Goal: Task Accomplishment & Management: Manage account settings

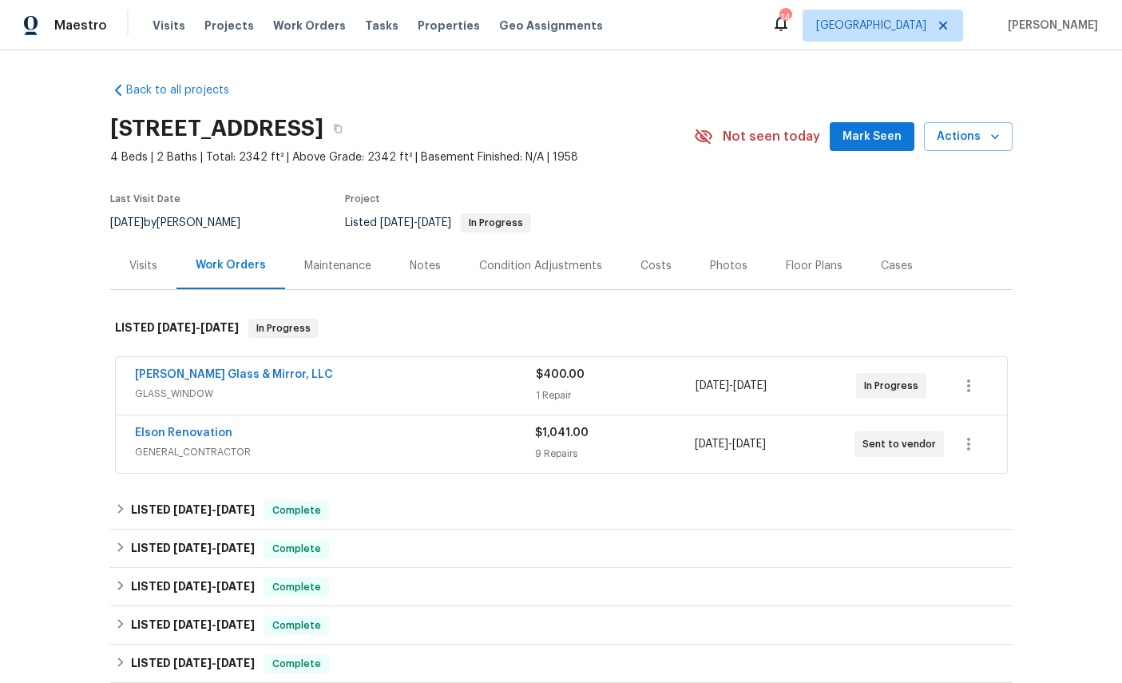
click at [132, 12] on div "Maestro Visits Projects Work Orders Tasks Properties Geo Assignments" at bounding box center [311, 26] width 622 height 32
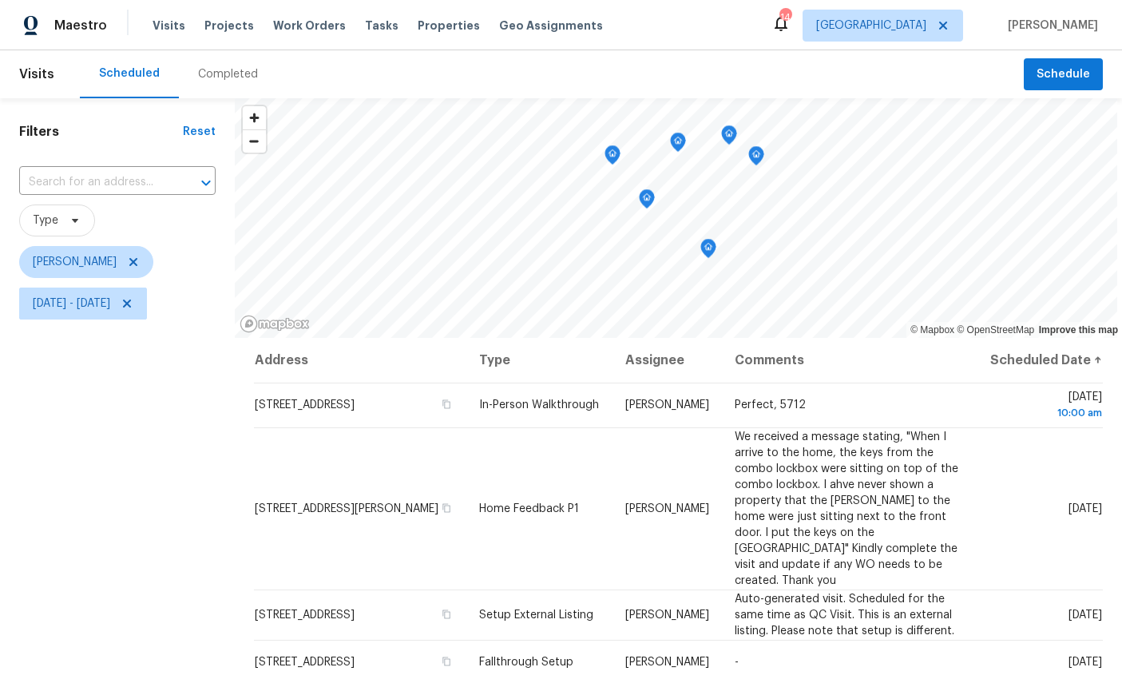
click at [612, 163] on icon "Map marker" at bounding box center [612, 155] width 16 height 20
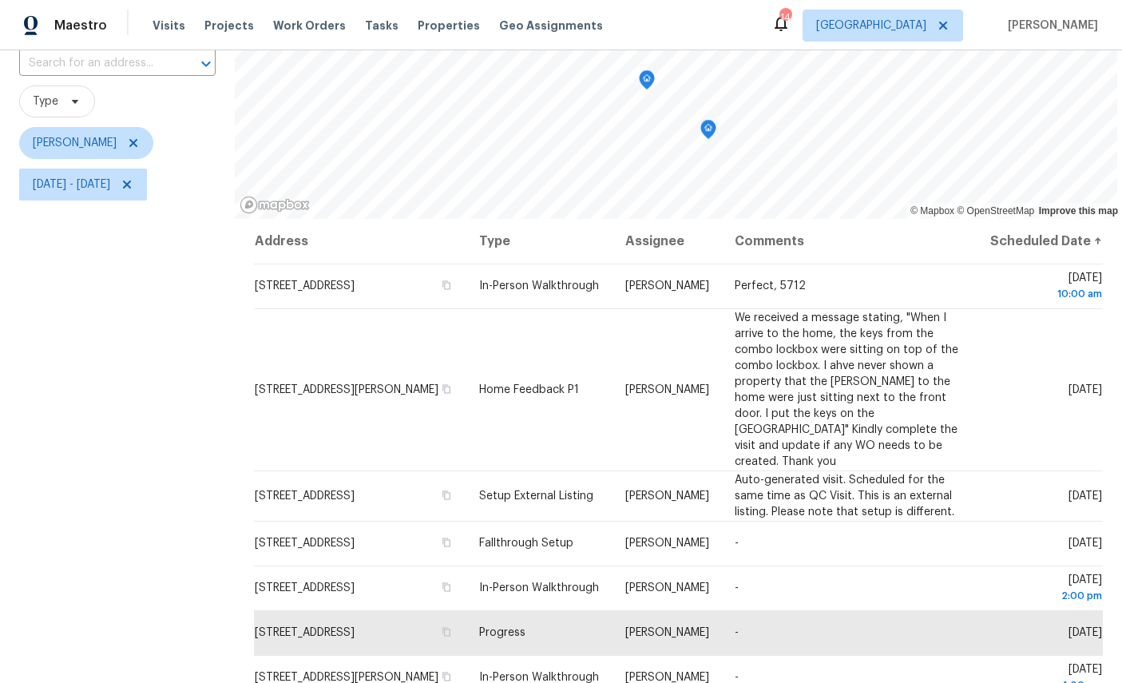
scroll to position [75, 0]
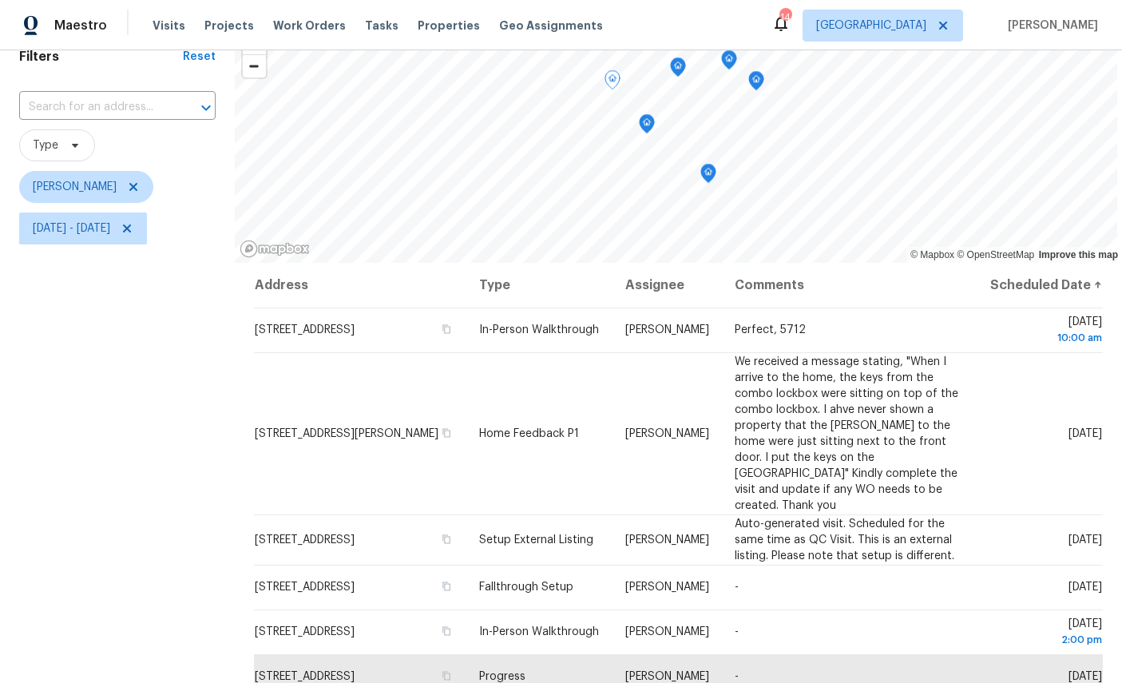
click at [685, 71] on icon "Map marker" at bounding box center [678, 67] width 14 height 18
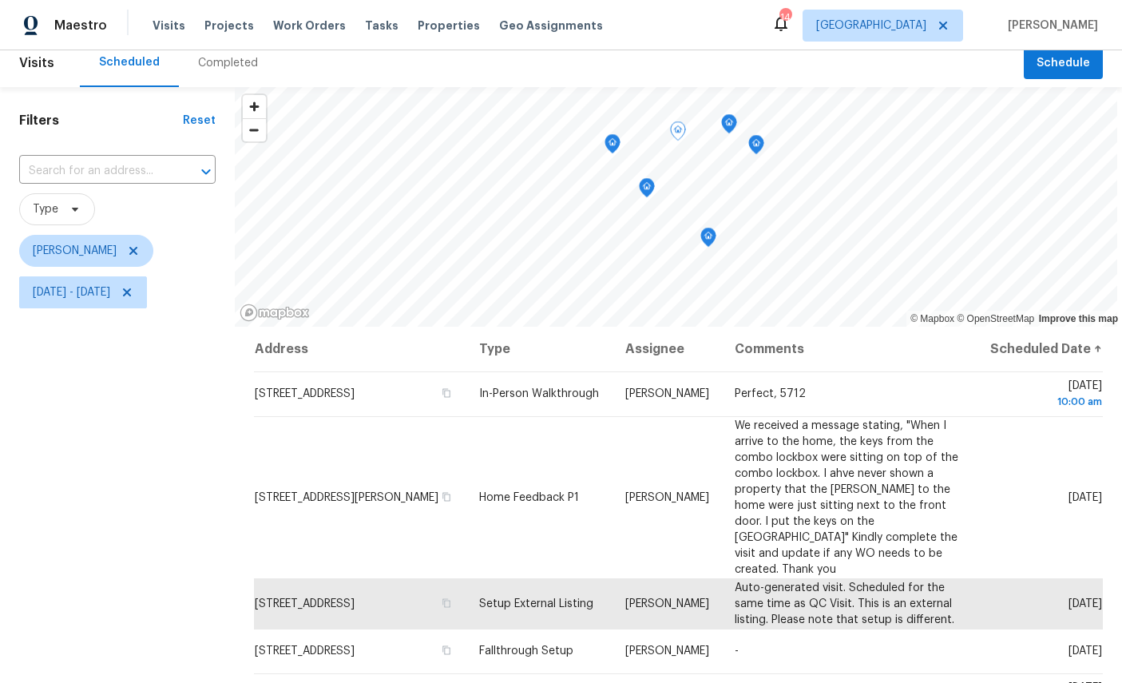
scroll to position [10, 0]
click at [737, 133] on icon "Map marker" at bounding box center [729, 125] width 16 height 20
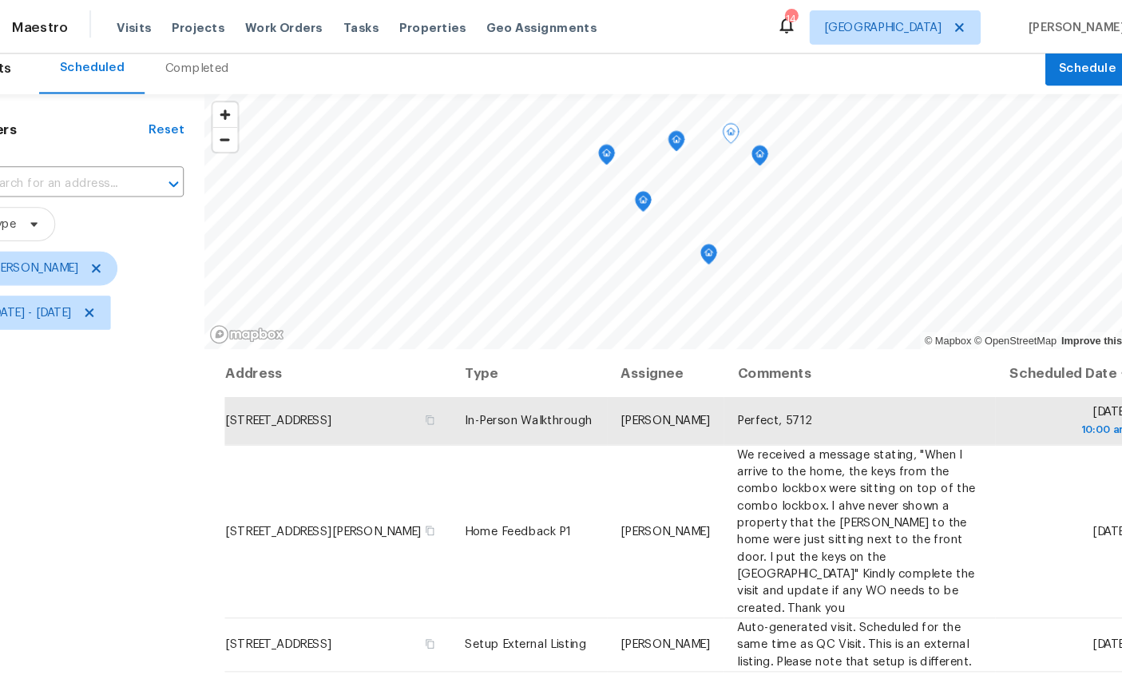
scroll to position [12, 0]
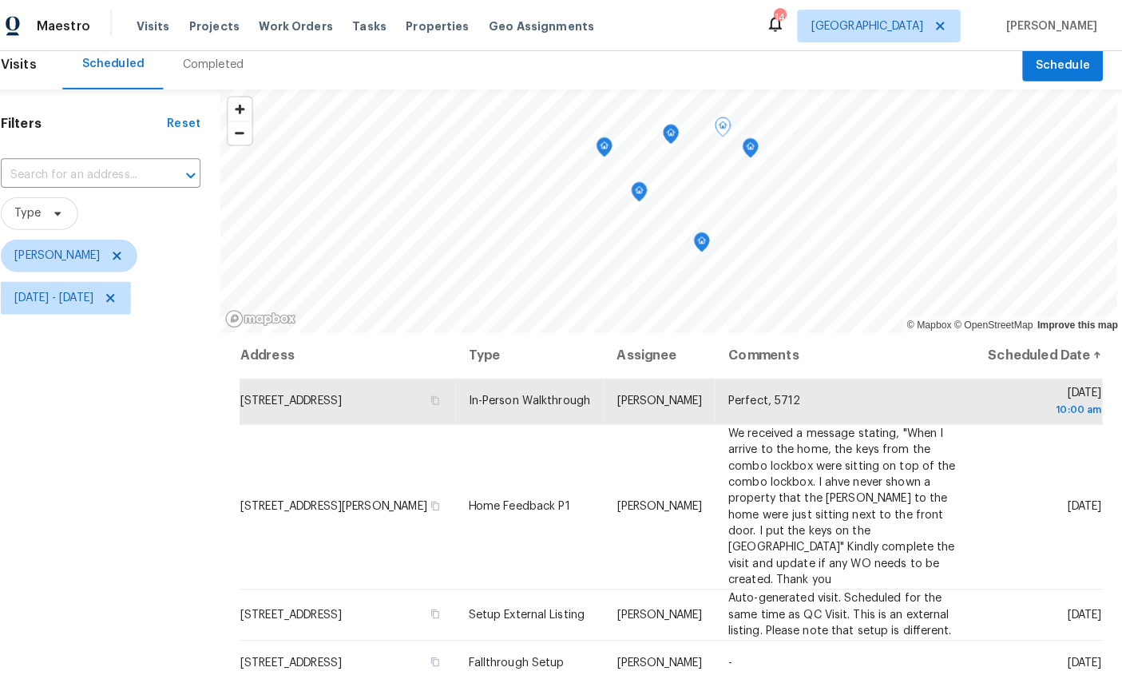
click at [605, 136] on icon "Map marker" at bounding box center [612, 145] width 14 height 18
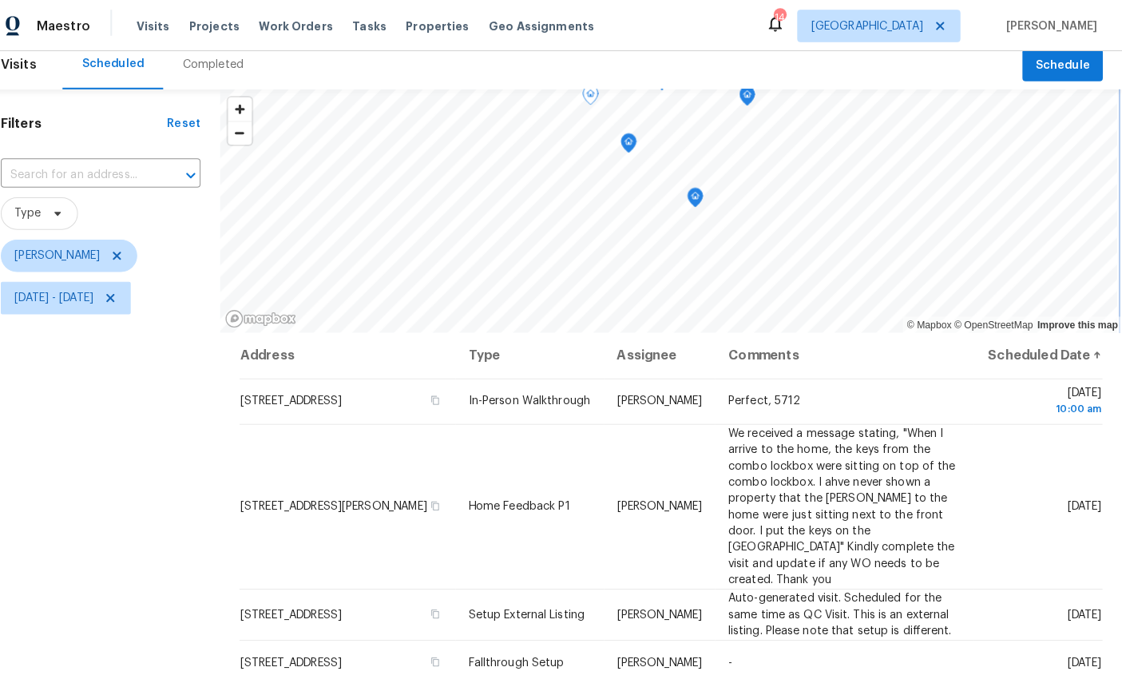
click at [634, 138] on icon "Map marker" at bounding box center [636, 140] width 5 height 4
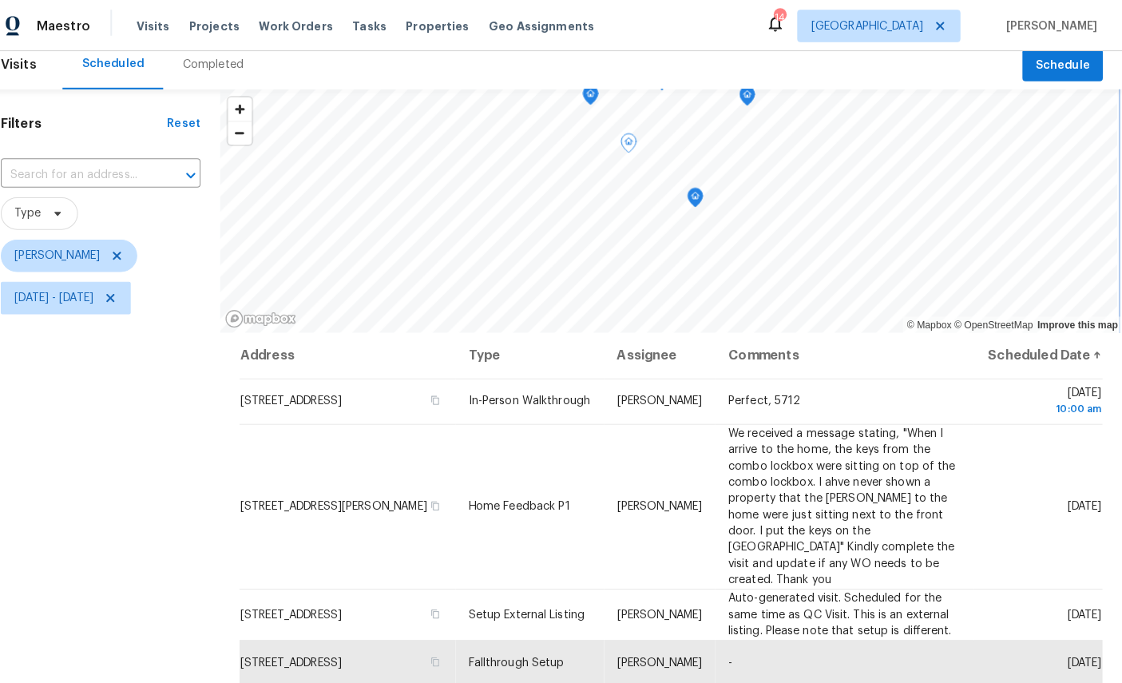
click at [699, 192] on icon "Map marker" at bounding box center [701, 194] width 5 height 4
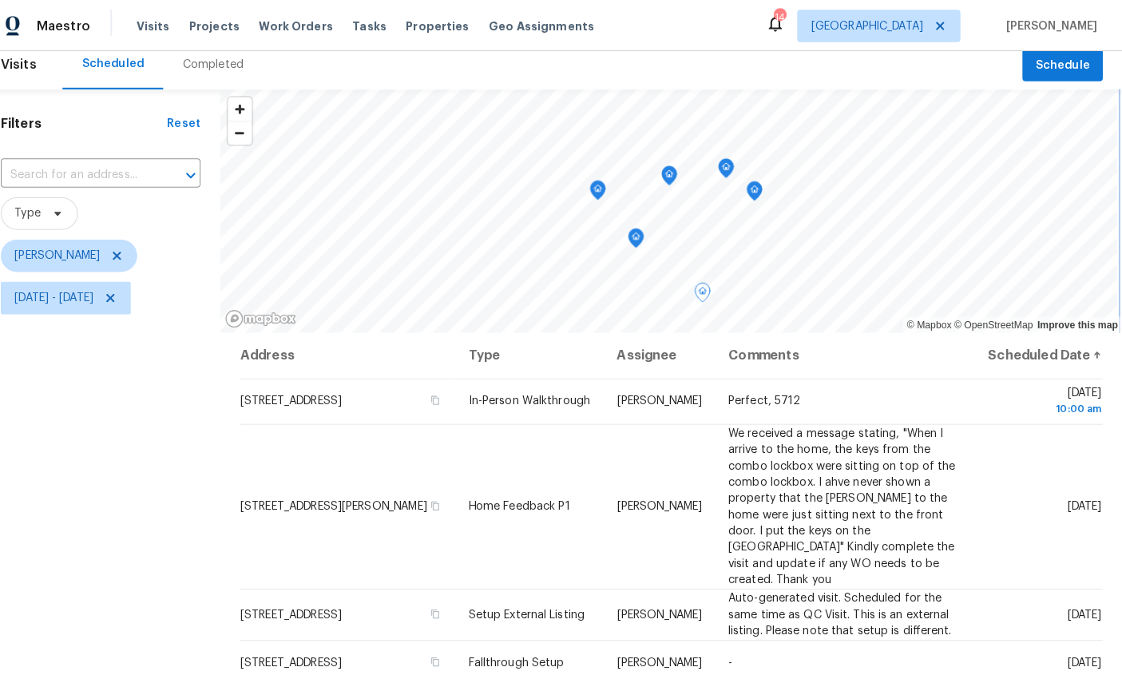
click at [725, 157] on icon "Map marker" at bounding box center [732, 165] width 14 height 18
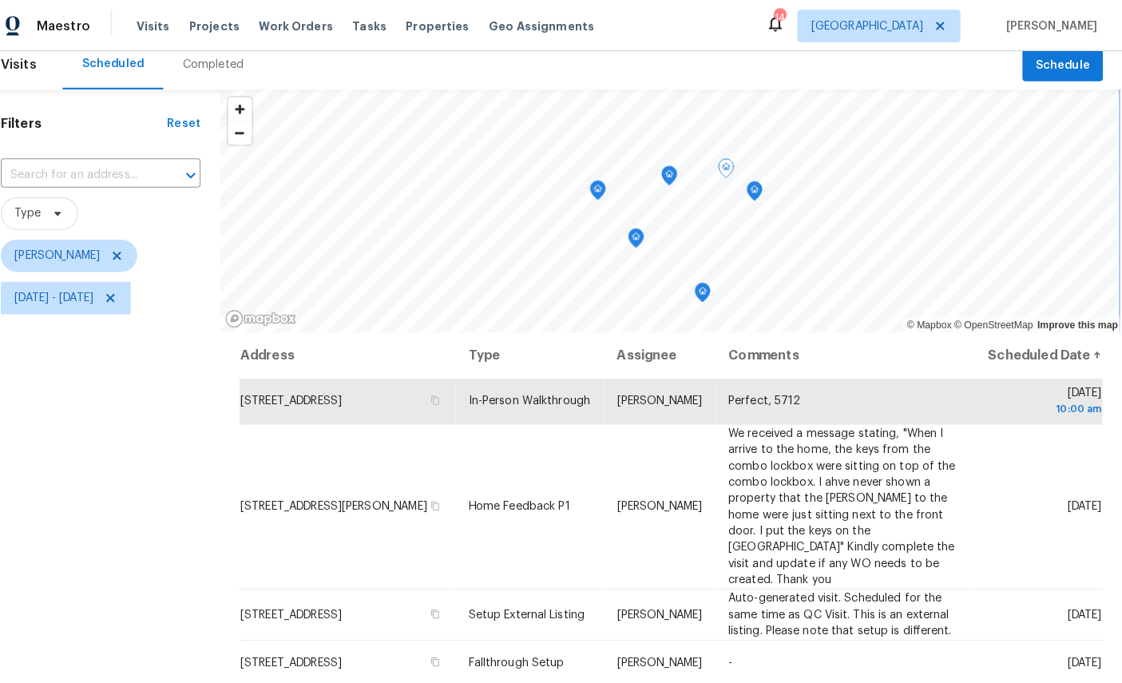
click at [753, 179] on icon "Map marker" at bounding box center [760, 188] width 14 height 18
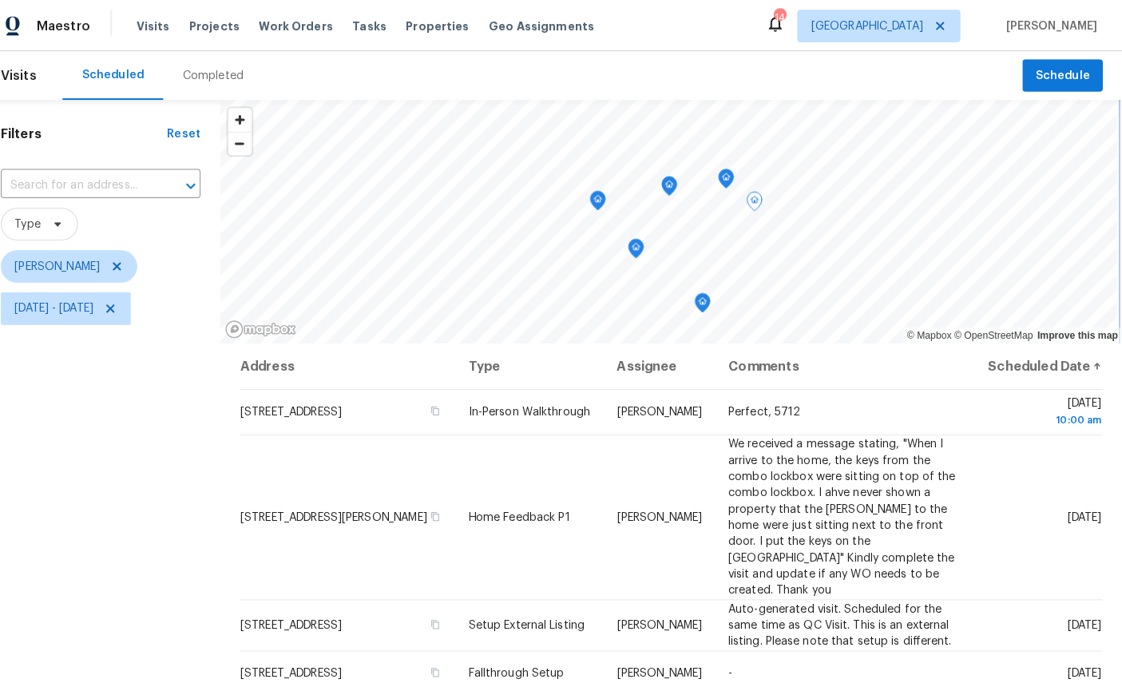
click at [599, 192] on icon "Map marker" at bounding box center [606, 197] width 14 height 18
click at [631, 148] on icon "Map marker" at bounding box center [639, 157] width 16 height 20
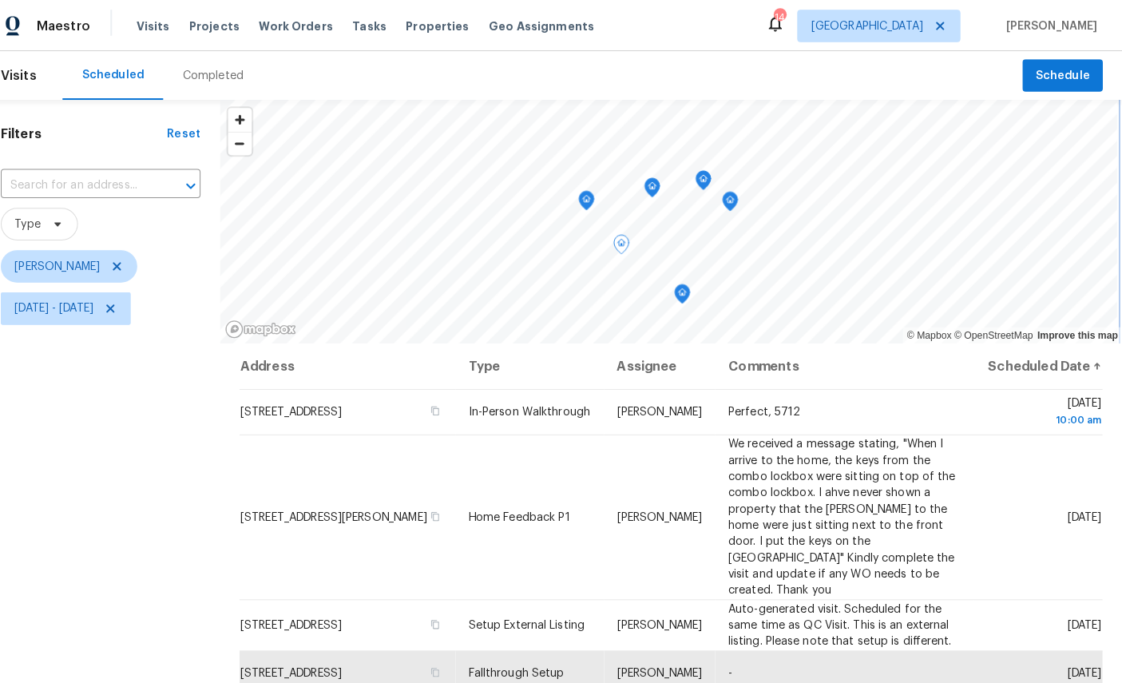
click at [653, 175] on icon "Map marker" at bounding box center [659, 185] width 16 height 20
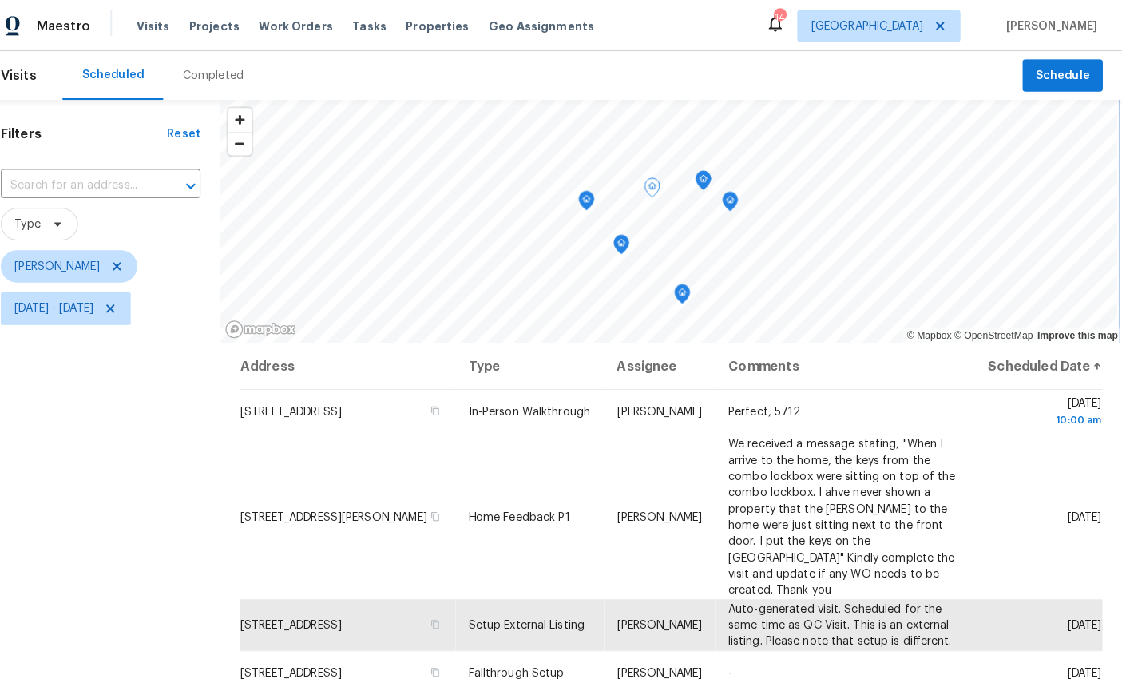
click at [703, 169] on icon "Map marker" at bounding box center [710, 177] width 14 height 18
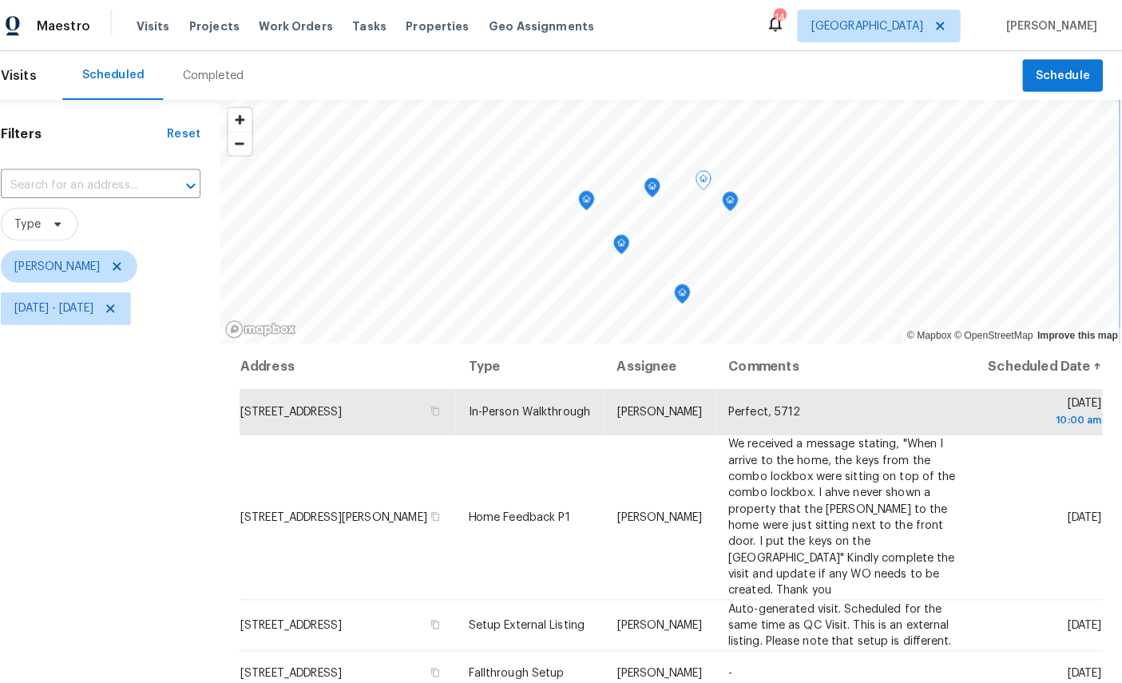
click at [728, 194] on icon "Map marker" at bounding box center [736, 198] width 16 height 20
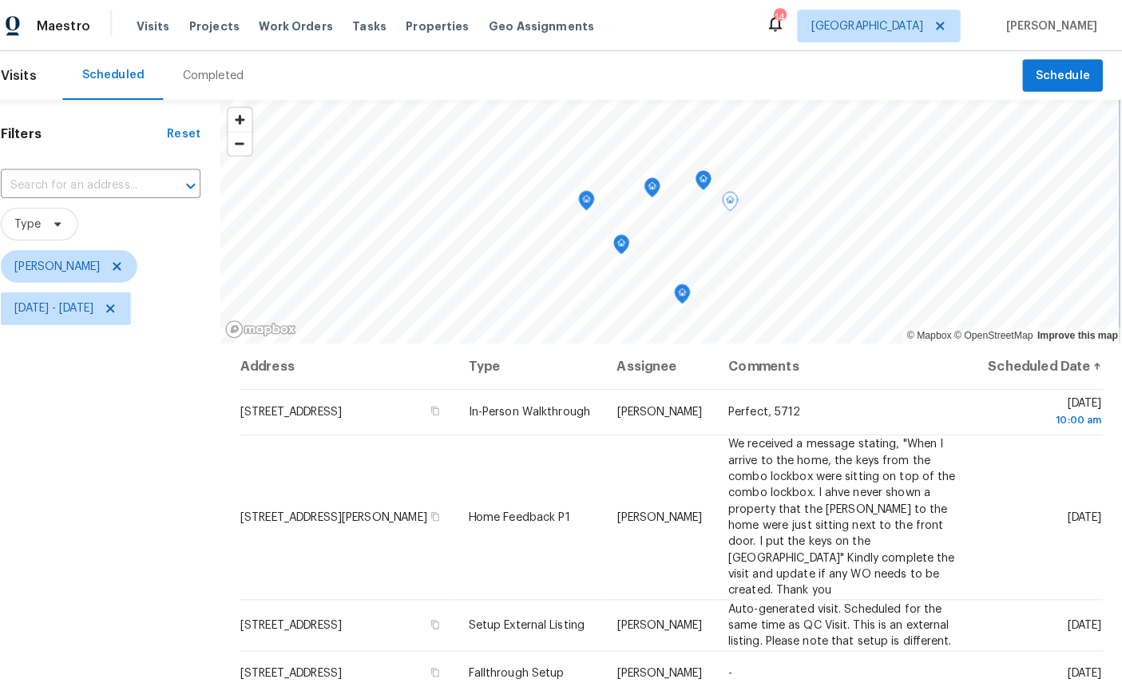
click at [703, 170] on icon "Map marker" at bounding box center [710, 177] width 14 height 18
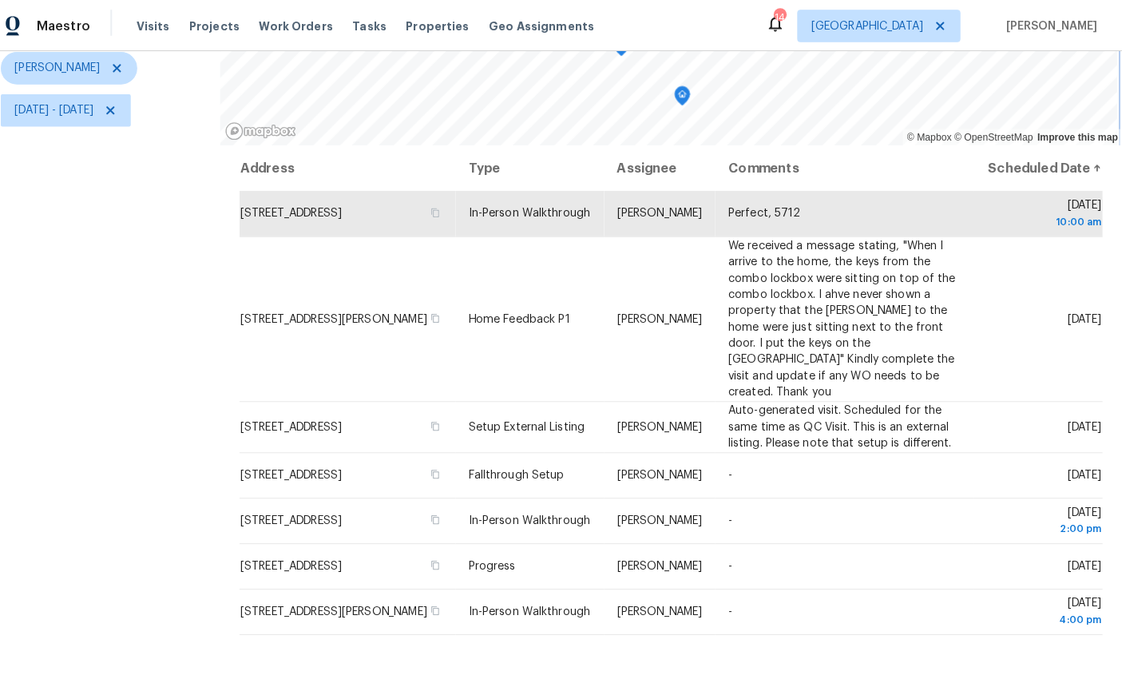
scroll to position [189, 0]
